Goal: Transaction & Acquisition: Purchase product/service

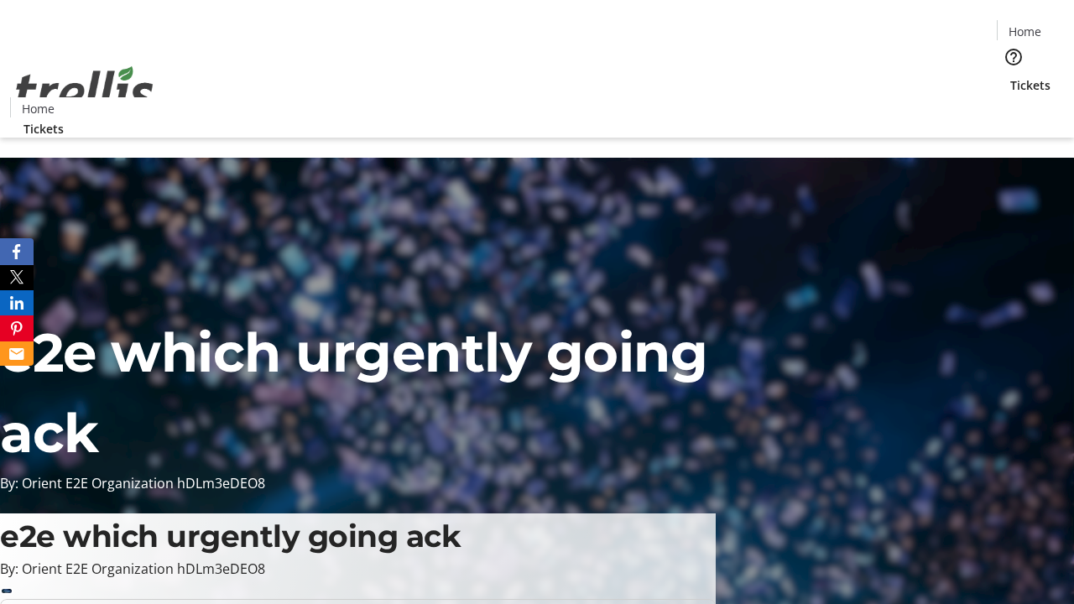
click at [1010, 76] on span "Tickets" at bounding box center [1030, 85] width 40 height 18
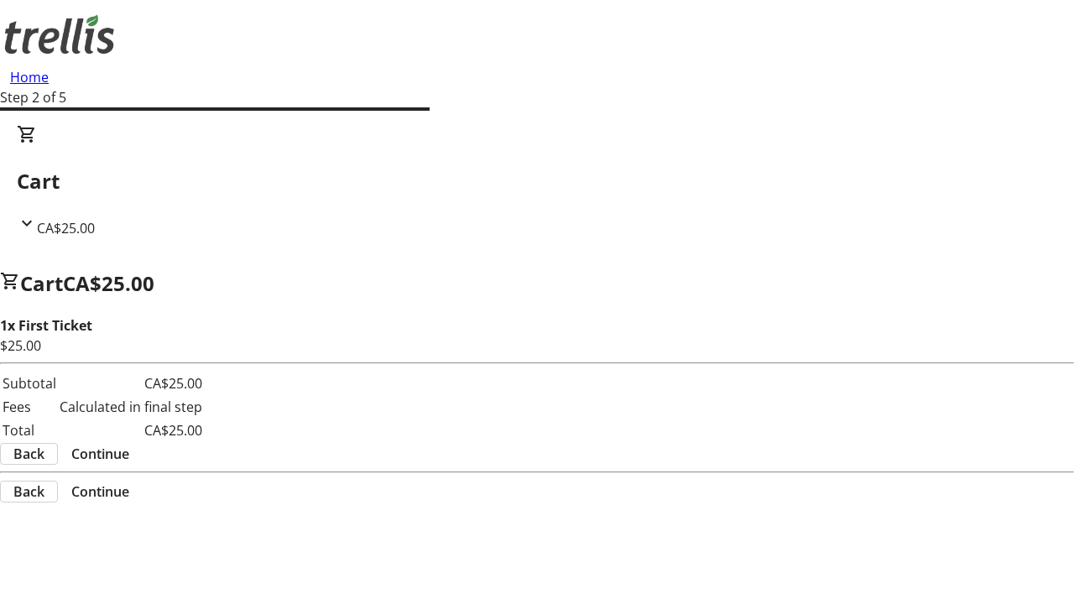
click at [129, 444] on span "Continue" at bounding box center [100, 454] width 58 height 20
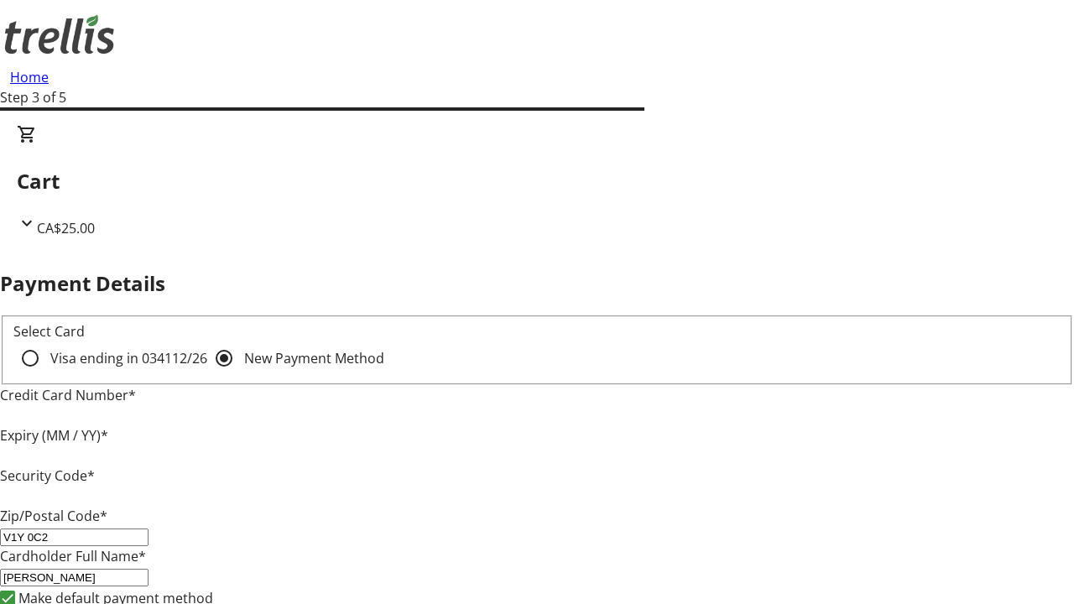
type input "V1Y 0C2"
